Goal: Task Accomplishment & Management: Manage account settings

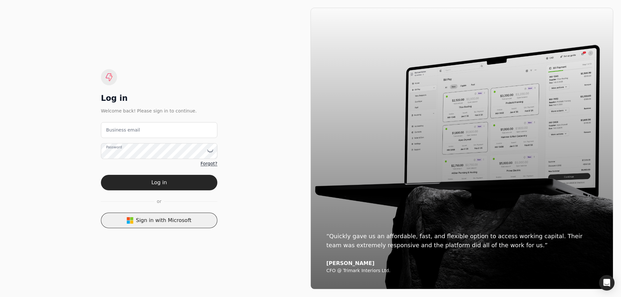
click at [159, 224] on button "Sign in with Microsoft" at bounding box center [159, 221] width 116 height 16
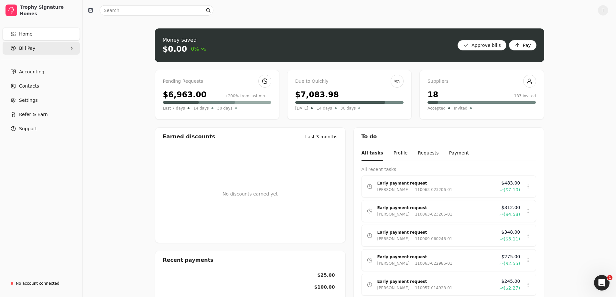
click at [34, 47] on Pay "Bill Pay" at bounding box center [41, 48] width 77 height 13
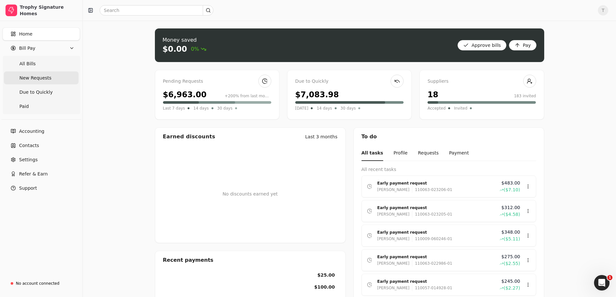
click at [41, 80] on span "New Requests" at bounding box center [35, 78] width 32 height 7
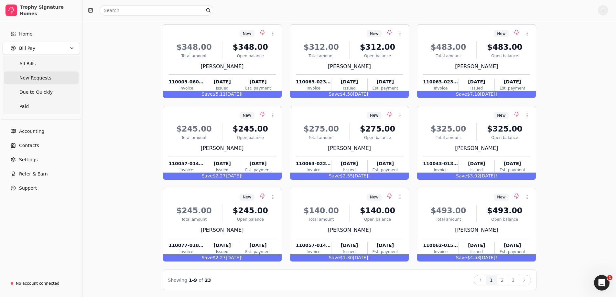
scroll to position [41, 0]
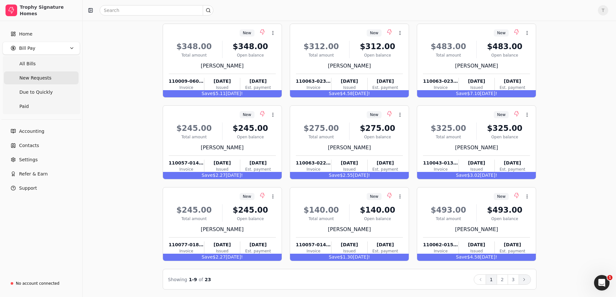
click at [524, 280] on icon at bounding box center [524, 279] width 5 height 5
click at [525, 277] on button "Next" at bounding box center [525, 280] width 12 height 10
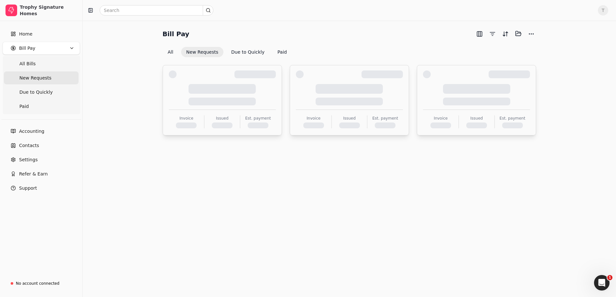
scroll to position [0, 0]
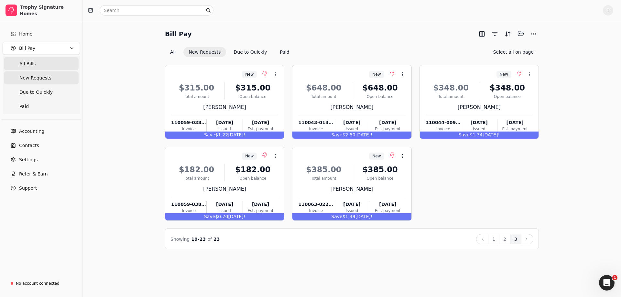
click at [36, 65] on Bills "All Bills" at bounding box center [41, 63] width 75 height 13
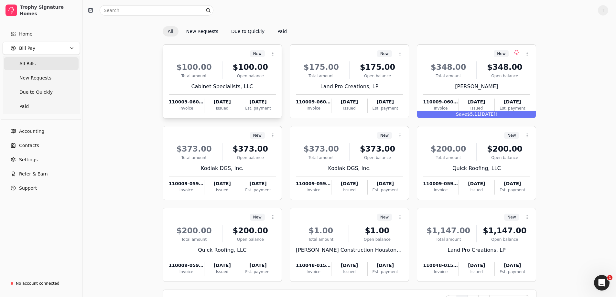
scroll to position [41, 0]
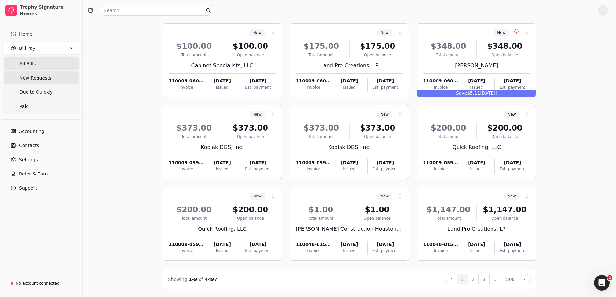
click at [40, 80] on span "New Requests" at bounding box center [35, 78] width 32 height 7
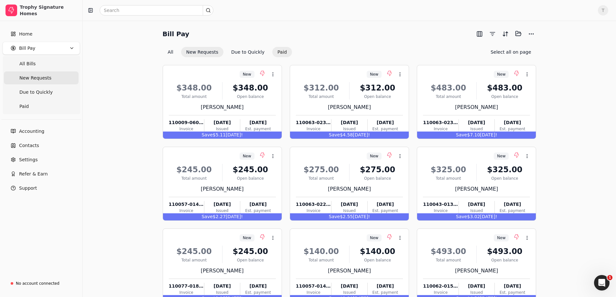
click at [273, 53] on button "Paid" at bounding box center [282, 52] width 20 height 10
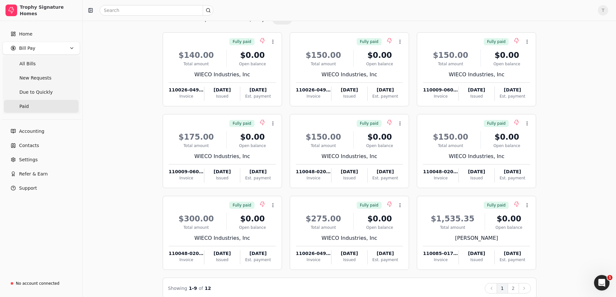
scroll to position [41, 0]
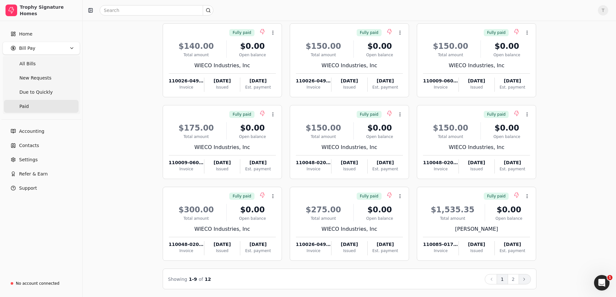
click at [523, 279] on icon at bounding box center [524, 279] width 5 height 5
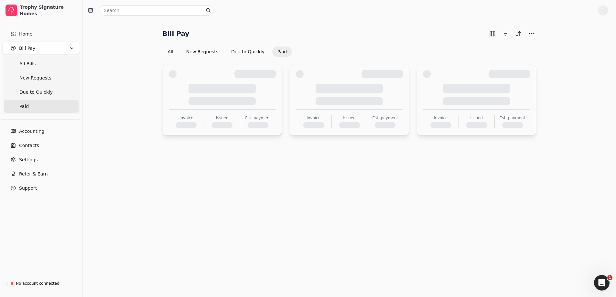
scroll to position [0, 0]
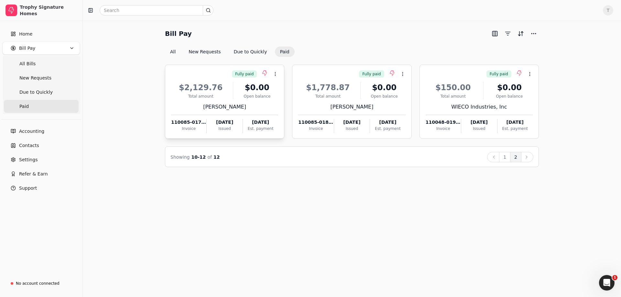
click at [227, 85] on div "$2,129.76" at bounding box center [200, 88] width 59 height 12
click at [292, 93] on li "Open" at bounding box center [306, 90] width 80 height 12
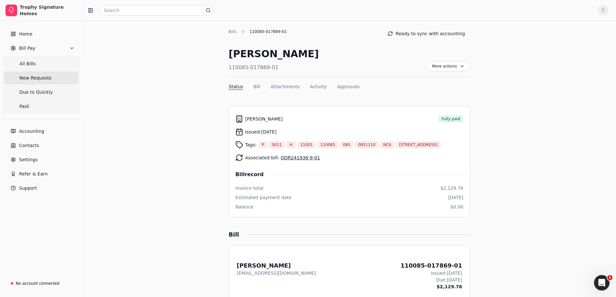
click at [41, 78] on span "New Requests" at bounding box center [35, 78] width 32 height 7
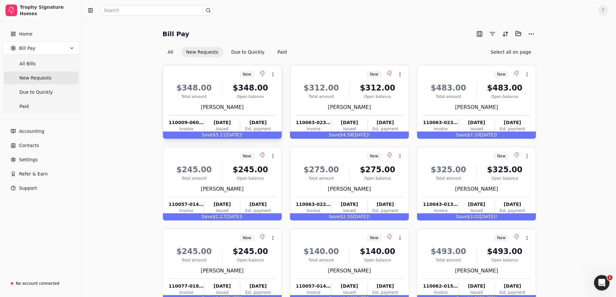
click at [234, 92] on div "$348.00" at bounding box center [250, 88] width 51 height 12
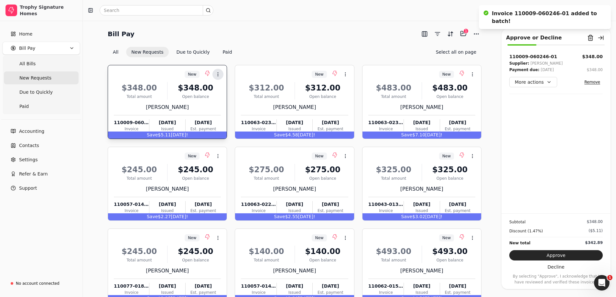
click at [217, 71] on button "Context Menu Button" at bounding box center [217, 74] width 11 height 11
click at [215, 90] on icon at bounding box center [216, 90] width 5 height 5
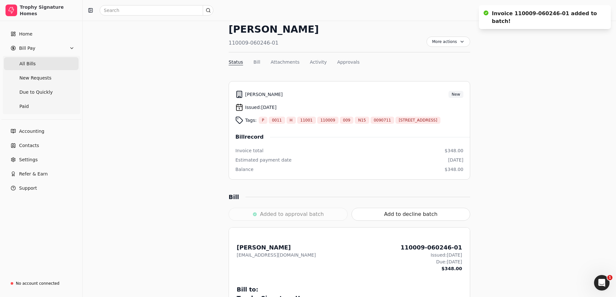
scroll to position [4, 0]
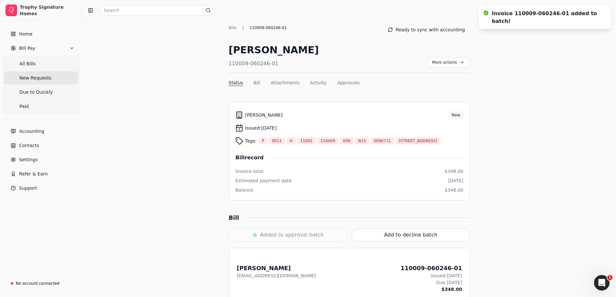
click at [40, 78] on span "New Requests" at bounding box center [35, 78] width 32 height 7
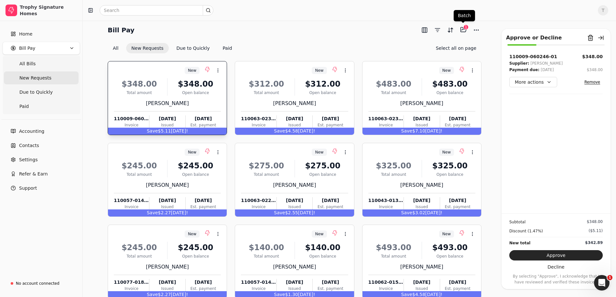
click at [466, 28] on div "1" at bounding box center [465, 27] width 5 height 5
click at [462, 31] on button "Selected items: 1" at bounding box center [463, 30] width 10 height 10
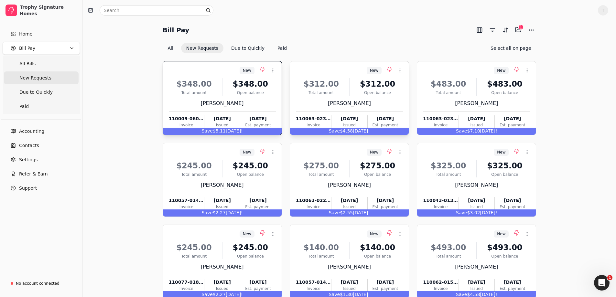
click at [329, 91] on div "Total amount" at bounding box center [321, 93] width 51 height 6
click at [449, 95] on div "$483.00 Total amount $483.00 Open balance [PERSON_NAME] 110063-023206-01 Invoic…" at bounding box center [476, 101] width 107 height 55
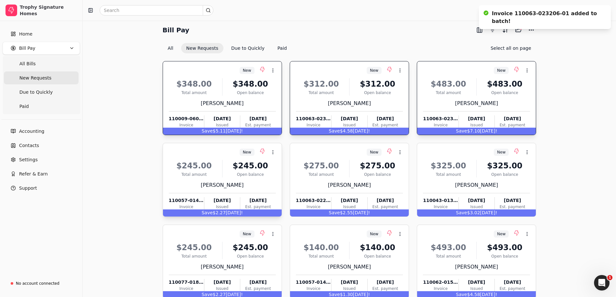
click at [262, 170] on div "$245.00" at bounding box center [250, 166] width 51 height 12
drag, startPoint x: 344, startPoint y: 172, endPoint x: 422, endPoint y: 174, distance: 77.6
click at [345, 172] on div "Total amount" at bounding box center [321, 175] width 51 height 6
click at [462, 173] on div "Total amount" at bounding box center [448, 175] width 51 height 6
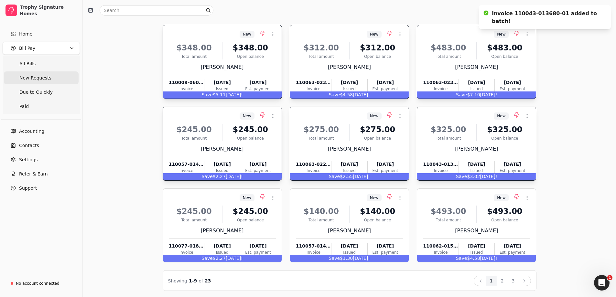
scroll to position [41, 0]
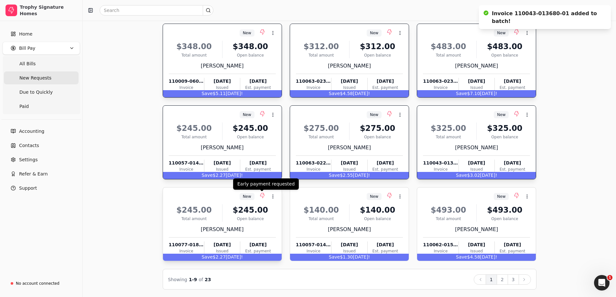
click at [255, 200] on div "New Context Menu Button" at bounding box center [222, 196] width 108 height 11
drag, startPoint x: 346, startPoint y: 208, endPoint x: 363, endPoint y: 208, distance: 16.2
click at [347, 208] on div "$140.00 Total amount $140.00 Open balance" at bounding box center [349, 212] width 107 height 17
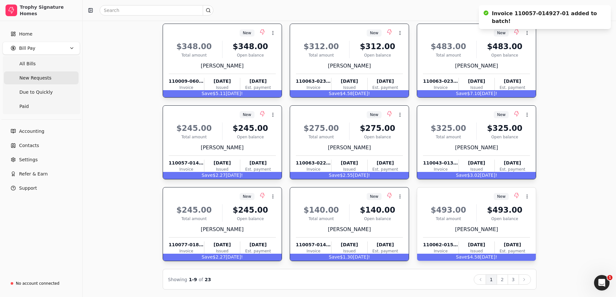
click at [482, 210] on div "$493.00" at bounding box center [504, 210] width 51 height 12
click at [505, 282] on button "2" at bounding box center [502, 280] width 11 height 10
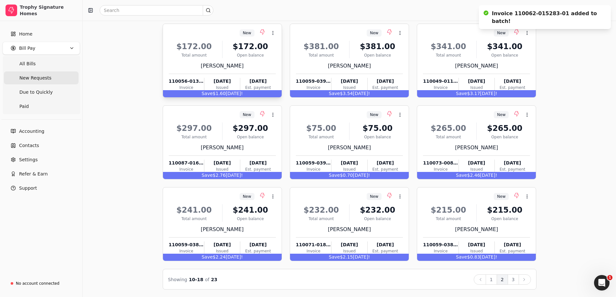
click at [226, 58] on div "$172.00 Total amount $172.00 Open balance [PERSON_NAME] 110056-013636-01 Invoic…" at bounding box center [222, 64] width 107 height 55
click at [342, 55] on div "Total amount" at bounding box center [321, 55] width 51 height 6
click at [460, 59] on div "$341.00 Total amount $341.00 Open balance [PERSON_NAME] 110049-011225-01 Invoic…" at bounding box center [476, 64] width 107 height 55
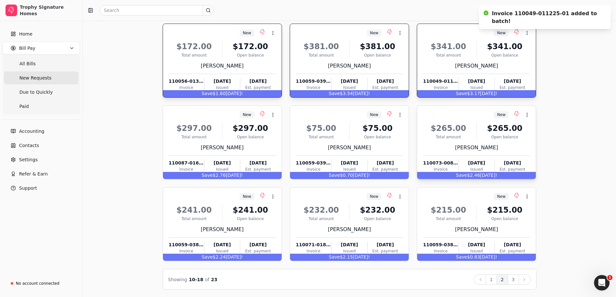
click at [450, 119] on div "New Context Menu Button" at bounding box center [476, 114] width 108 height 11
drag, startPoint x: 346, startPoint y: 138, endPoint x: 273, endPoint y: 139, distance: 73.4
click at [345, 138] on div "Total amount" at bounding box center [321, 137] width 51 height 6
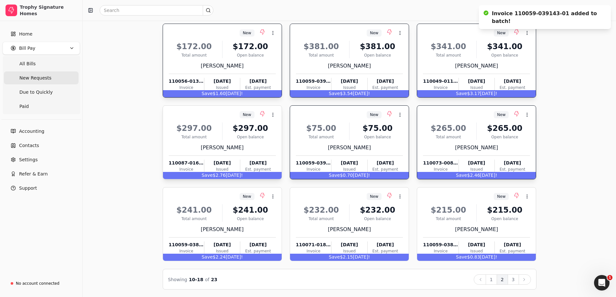
drag, startPoint x: 253, startPoint y: 139, endPoint x: 249, endPoint y: 173, distance: 34.8
click at [253, 139] on div "Open balance" at bounding box center [250, 137] width 51 height 6
click at [248, 212] on div "$241.00" at bounding box center [250, 210] width 51 height 12
click at [355, 216] on div "Open balance" at bounding box center [377, 219] width 51 height 6
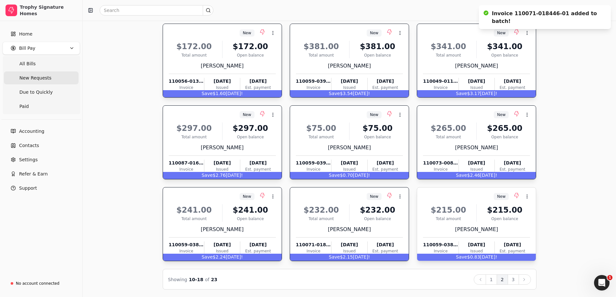
drag, startPoint x: 464, startPoint y: 208, endPoint x: 471, endPoint y: 209, distance: 6.5
click at [464, 208] on div "$215.00" at bounding box center [448, 210] width 51 height 12
click at [523, 280] on icon at bounding box center [524, 279] width 5 height 5
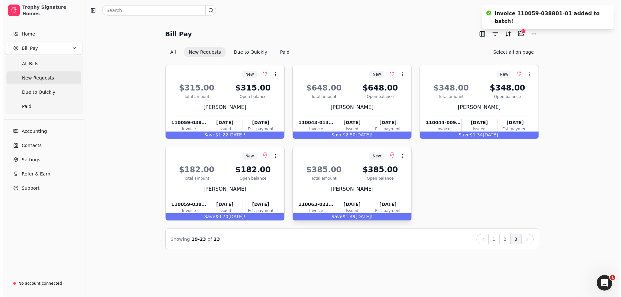
scroll to position [0, 0]
click at [232, 100] on div "$315.00 Total amount $315.00 Open balance [PERSON_NAME] 110059-038798-01 Invoic…" at bounding box center [224, 105] width 107 height 55
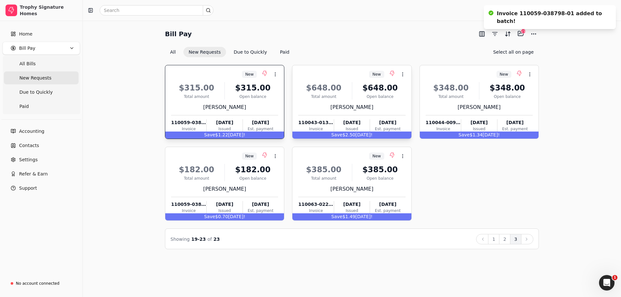
click at [333, 104] on div "[PERSON_NAME]" at bounding box center [351, 107] width 107 height 8
click at [462, 103] on div "[PERSON_NAME]" at bounding box center [479, 107] width 107 height 8
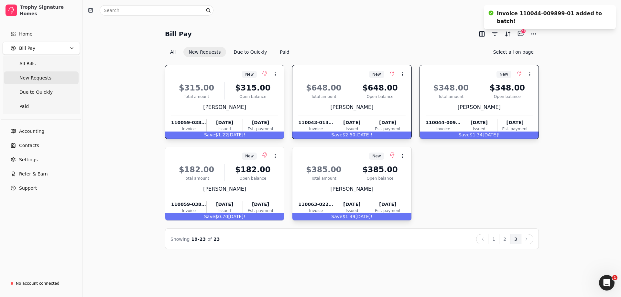
click at [334, 177] on div "Total amount" at bounding box center [323, 179] width 51 height 6
click at [247, 181] on div "Open balance" at bounding box center [252, 179] width 51 height 6
click at [532, 32] on button "More" at bounding box center [533, 34] width 10 height 10
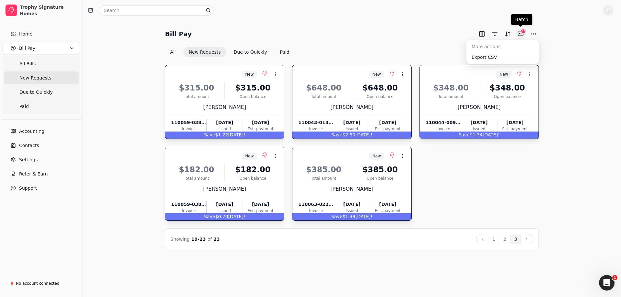
click at [518, 33] on button "Selected items: 23" at bounding box center [521, 33] width 10 height 10
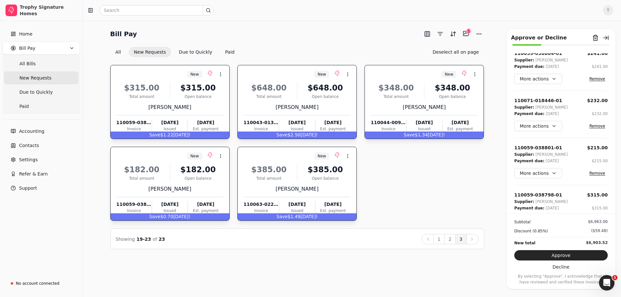
scroll to position [920, 0]
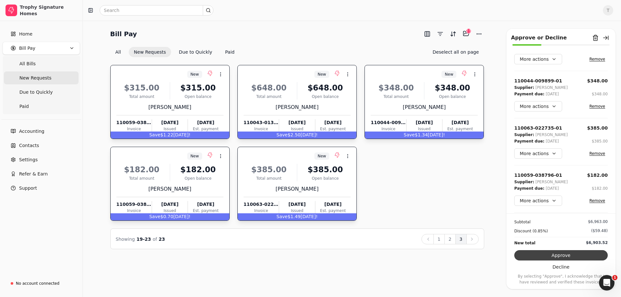
click at [567, 257] on button "Approve" at bounding box center [560, 255] width 93 height 10
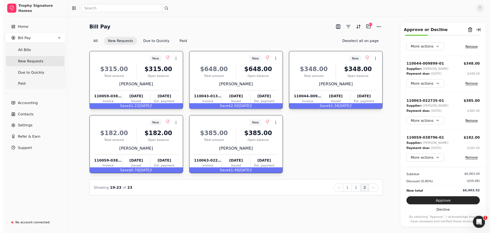
scroll to position [0, 0]
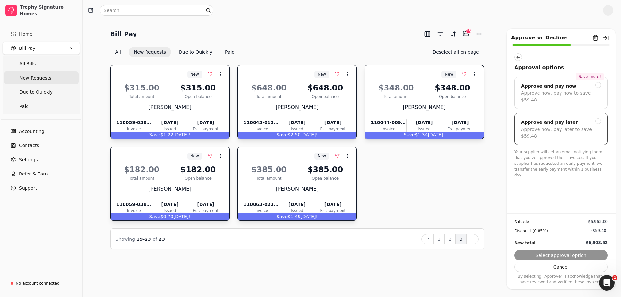
click at [544, 118] on div "Approve and pay later" at bounding box center [549, 122] width 57 height 8
click at [557, 258] on button "Submit approval" at bounding box center [560, 255] width 93 height 10
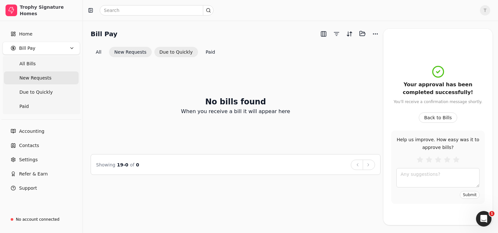
click at [204, 51] on button "Paid" at bounding box center [211, 52] width 20 height 10
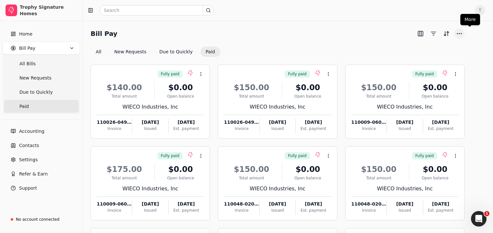
click at [464, 33] on button "More" at bounding box center [459, 33] width 10 height 10
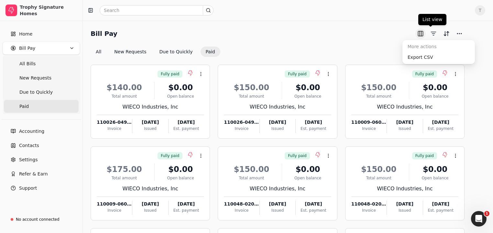
click at [426, 35] on button "button" at bounding box center [420, 33] width 10 height 10
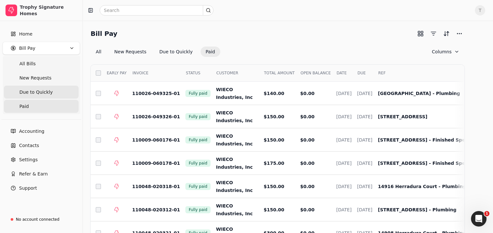
click at [41, 92] on span "Due to Quickly" at bounding box center [35, 92] width 33 height 7
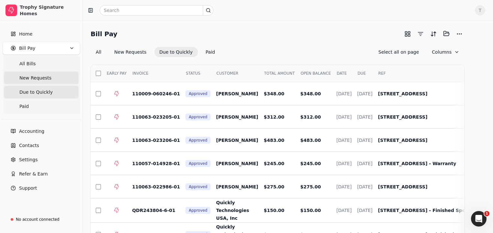
click at [43, 78] on span "New Requests" at bounding box center [35, 78] width 32 height 7
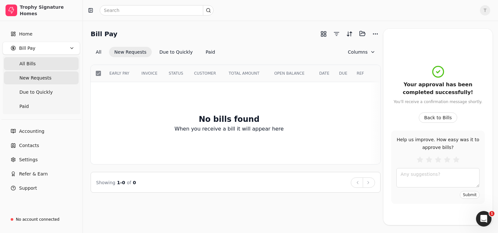
click at [41, 64] on Bills "All Bills" at bounding box center [41, 63] width 75 height 13
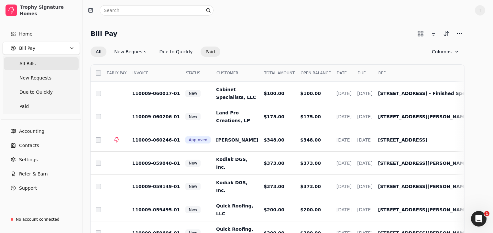
click at [216, 54] on button "Paid" at bounding box center [211, 52] width 20 height 10
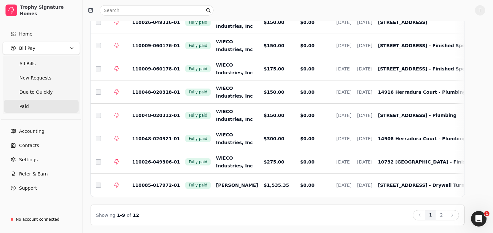
scroll to position [108, 0]
click at [459, 216] on button "Next" at bounding box center [453, 215] width 12 height 10
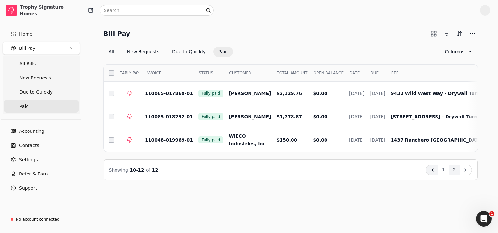
click at [433, 173] on icon at bounding box center [432, 170] width 5 height 5
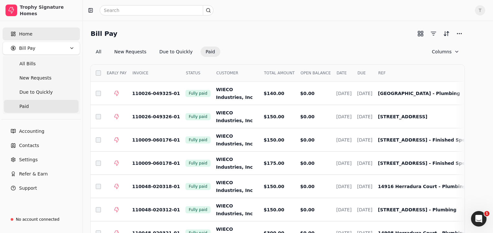
click at [29, 33] on span "Home" at bounding box center [25, 34] width 13 height 7
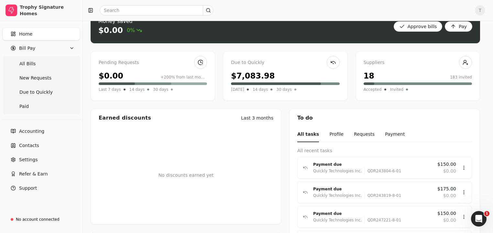
scroll to position [5, 0]
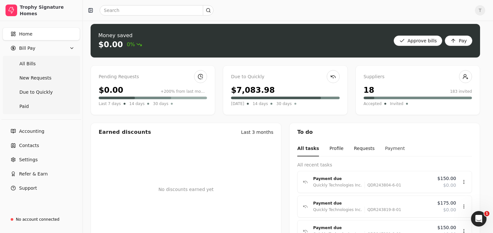
click at [386, 149] on button "Payment" at bounding box center [395, 148] width 20 height 15
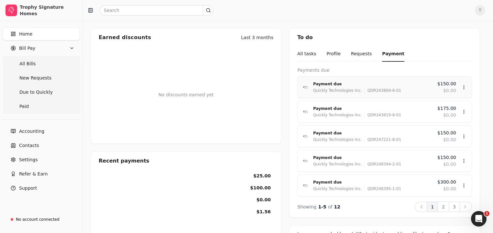
scroll to position [102, 0]
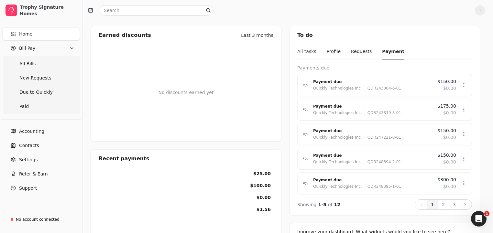
click at [306, 54] on button "All tasks" at bounding box center [306, 51] width 19 height 15
click at [331, 55] on button "Profile" at bounding box center [336, 51] width 14 height 15
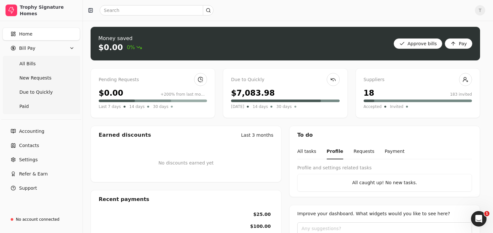
scroll to position [0, 0]
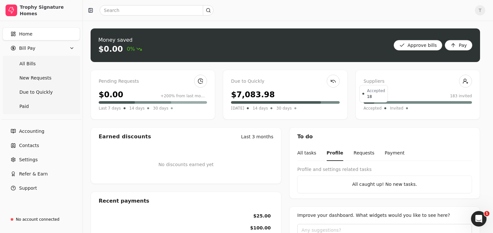
click at [372, 109] on span "Accepted" at bounding box center [373, 108] width 18 height 6
